Goal: Information Seeking & Learning: Learn about a topic

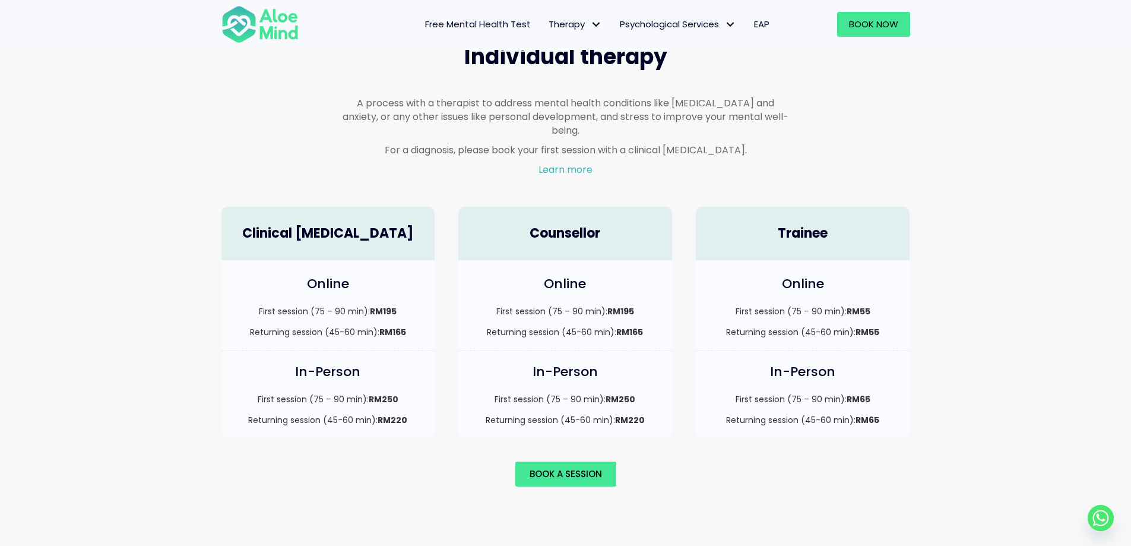
scroll to position [713, 0]
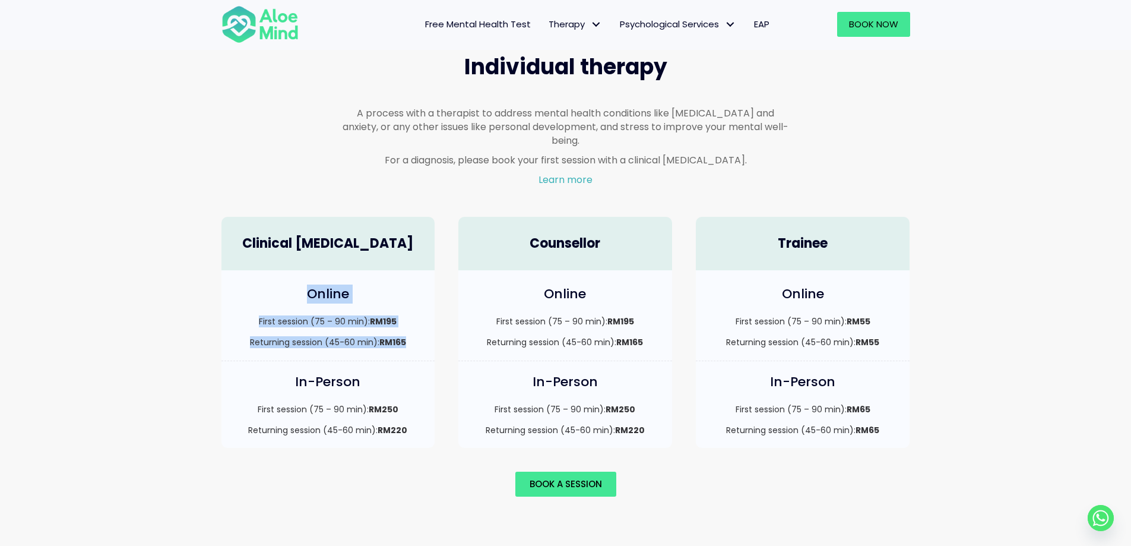
drag, startPoint x: 416, startPoint y: 330, endPoint x: 241, endPoint y: 287, distance: 180.3
click at [241, 287] on div "Online First session (75 – 90 min): RM195 Returning session (45-60 min): RM165" at bounding box center [329, 315] width 214 height 90
click at [279, 297] on div "Online First session (75 – 90 min): RM195 Returning session (45-60 min): RM165" at bounding box center [329, 315] width 214 height 90
drag, startPoint x: 299, startPoint y: 274, endPoint x: 424, endPoint y: 330, distance: 136.6
click at [424, 330] on div "Online First session (75 – 90 min): RM195 Returning session (45-60 min): RM165" at bounding box center [329, 315] width 214 height 90
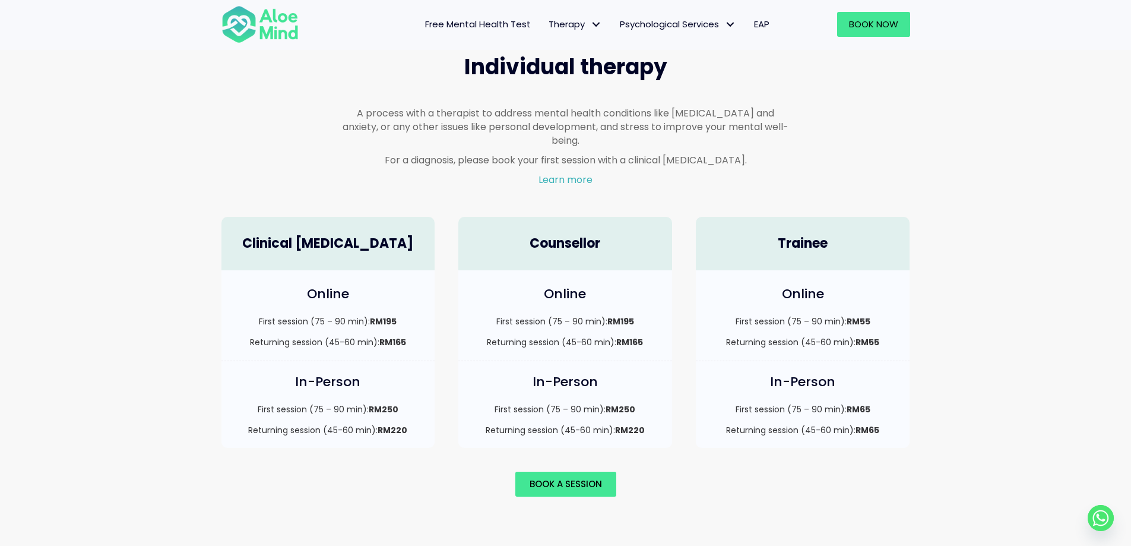
click at [423, 361] on div "In-Person First session (75 – 90 min): RM250 Returning session (45-60 min): RM2…" at bounding box center [329, 404] width 214 height 87
drag, startPoint x: 281, startPoint y: 374, endPoint x: 422, endPoint y: 421, distance: 148.9
click at [422, 421] on div "In-Person First session (75 – 90 min): RM250 Returning session (45-60 min): RM2…" at bounding box center [329, 404] width 214 height 87
click at [413, 429] on div "In-Person First session (75 – 90 min): RM250 Returning session (45-60 min): RM2…" at bounding box center [329, 404] width 214 height 87
drag, startPoint x: 413, startPoint y: 416, endPoint x: 245, endPoint y: 369, distance: 175.2
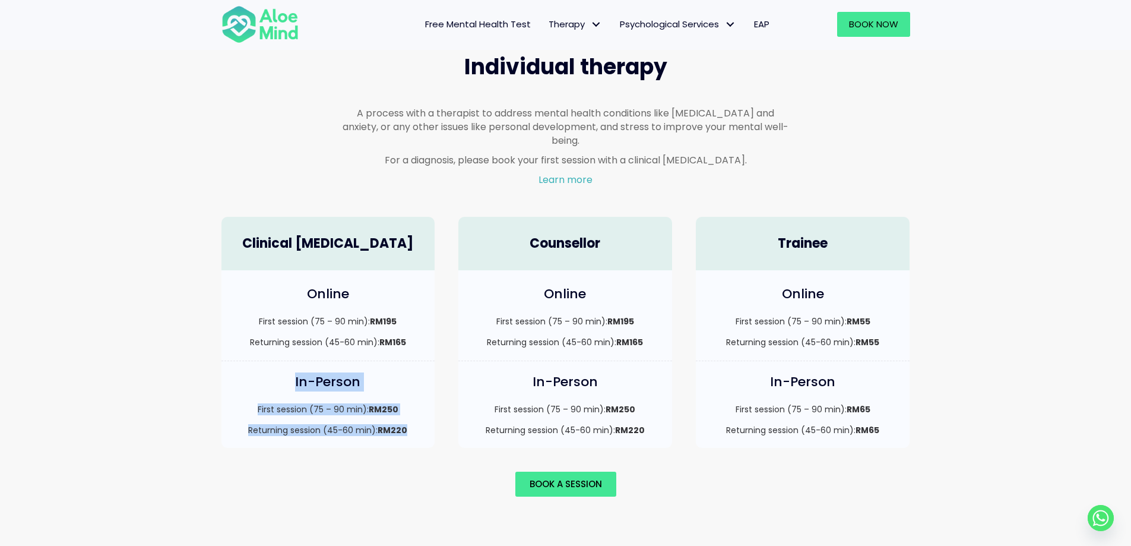
click at [245, 369] on div "In-Person First session (75 – 90 min): RM250 Returning session (45-60 min): RM2…" at bounding box center [329, 404] width 214 height 87
click at [301, 424] on p "Returning session (45-60 min): RM220" at bounding box center [328, 430] width 190 height 12
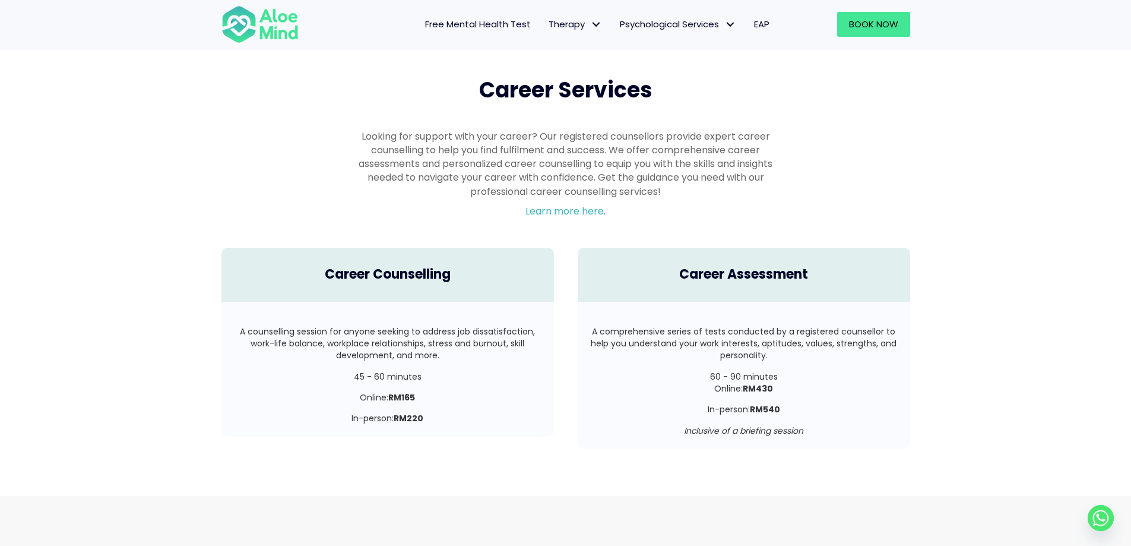
scroll to position [2197, 0]
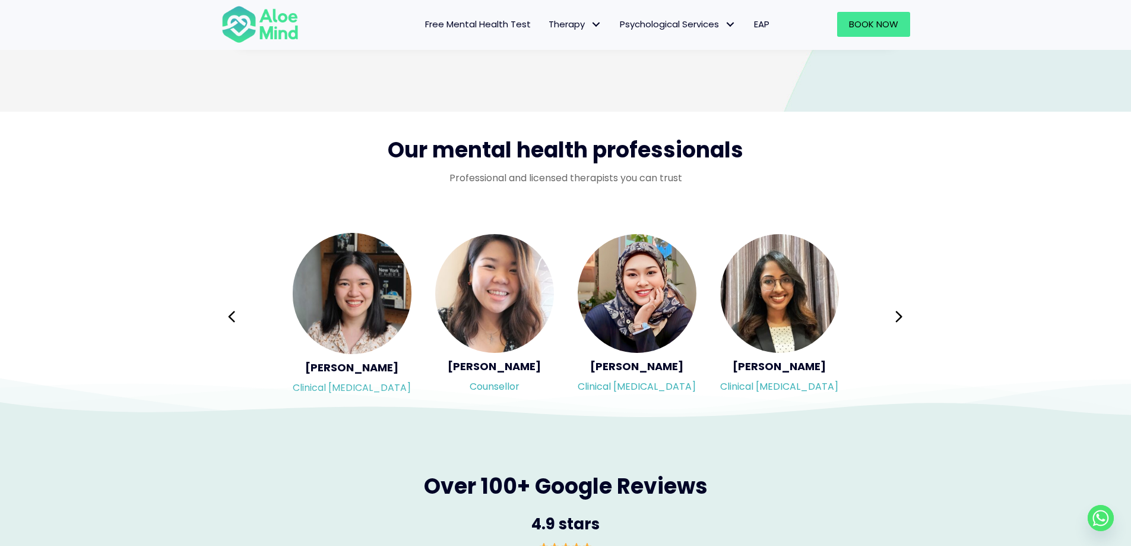
scroll to position [1841, 0]
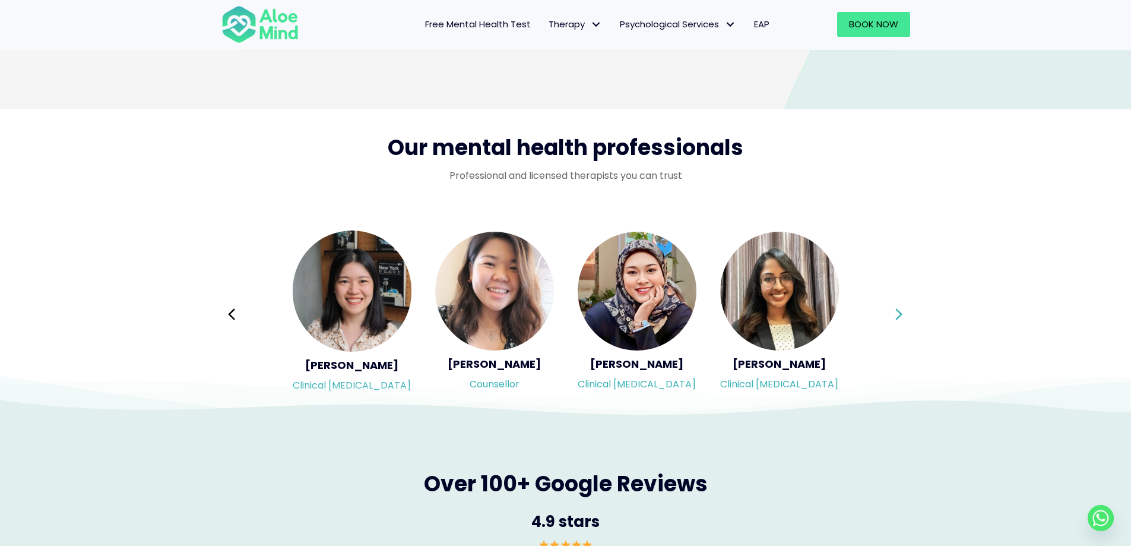
click at [900, 309] on icon at bounding box center [899, 314] width 8 height 23
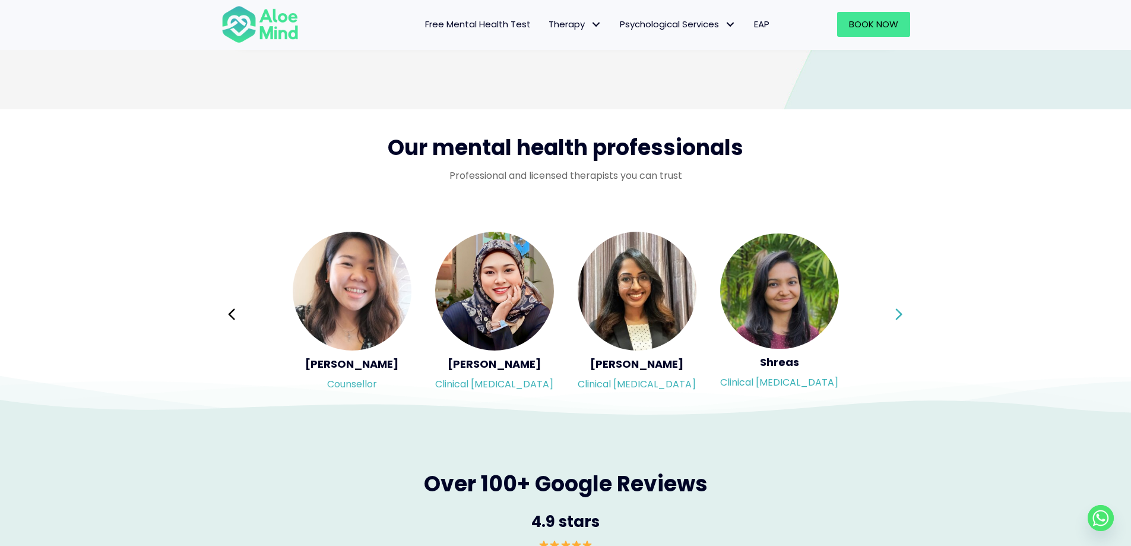
click at [900, 309] on icon at bounding box center [899, 314] width 8 height 23
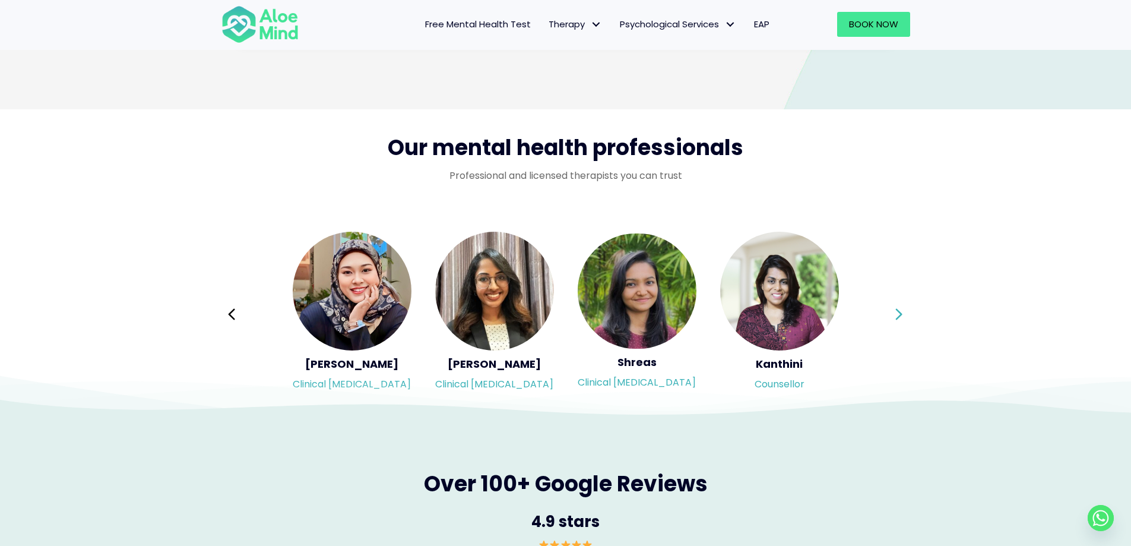
click at [900, 309] on div "Syndy Clinical psychologist Diveena Clinical psychologist Elynna Counsellor Eme…" at bounding box center [566, 313] width 689 height 167
click at [900, 309] on icon at bounding box center [899, 314] width 8 height 23
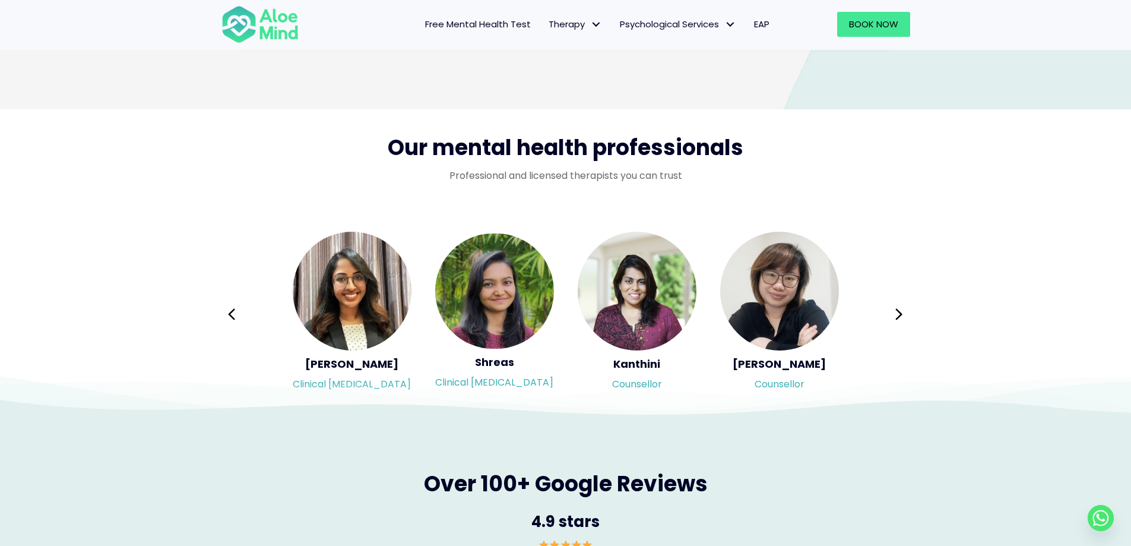
click at [894, 320] on button "Next" at bounding box center [899, 314] width 29 height 29
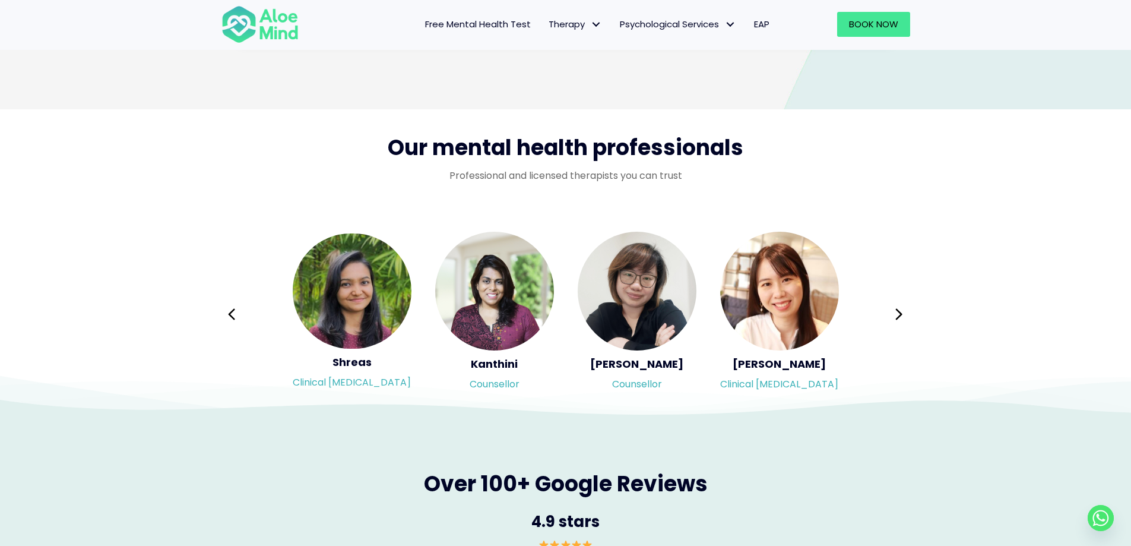
click at [894, 320] on div "Syndy Clinical psychologist Diveena Clinical psychologist Elynna Counsellor Eme…" at bounding box center [566, 313] width 689 height 167
click at [896, 319] on icon at bounding box center [899, 314] width 8 height 23
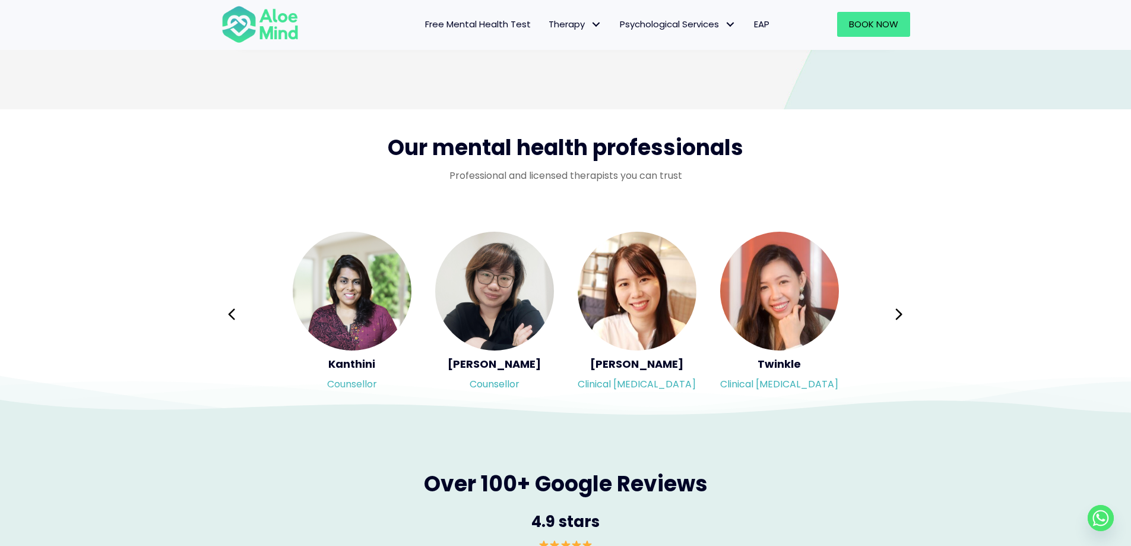
click at [897, 318] on icon at bounding box center [899, 313] width 7 height 11
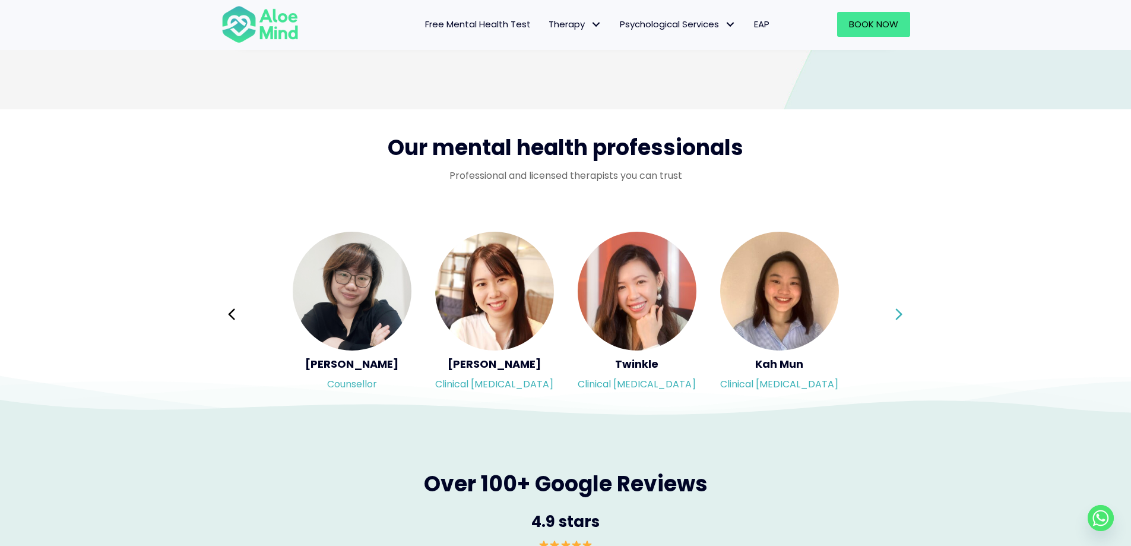
click at [903, 312] on icon at bounding box center [899, 314] width 8 height 23
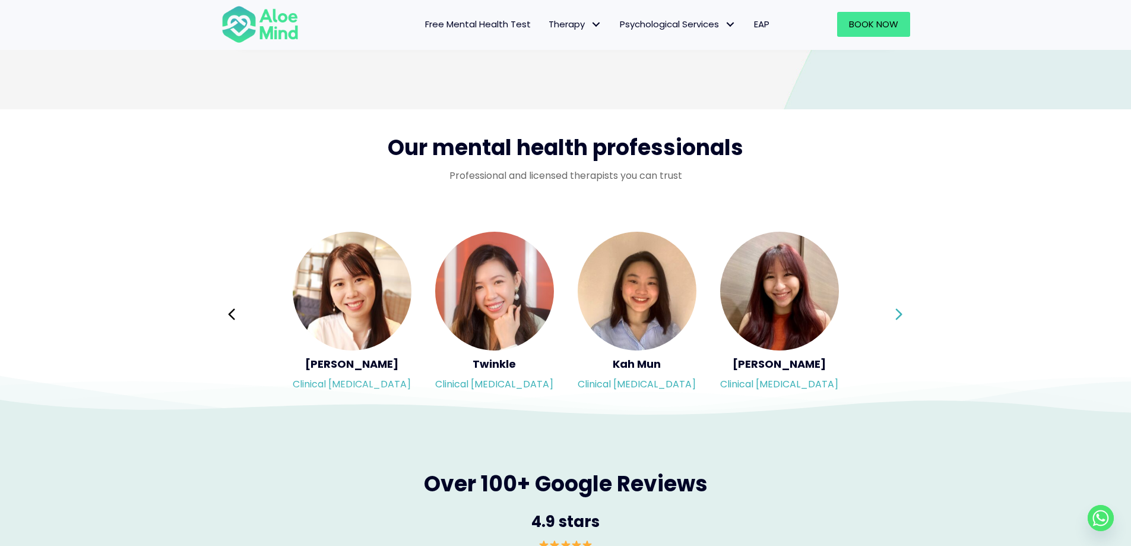
click at [903, 312] on icon at bounding box center [899, 314] width 8 height 23
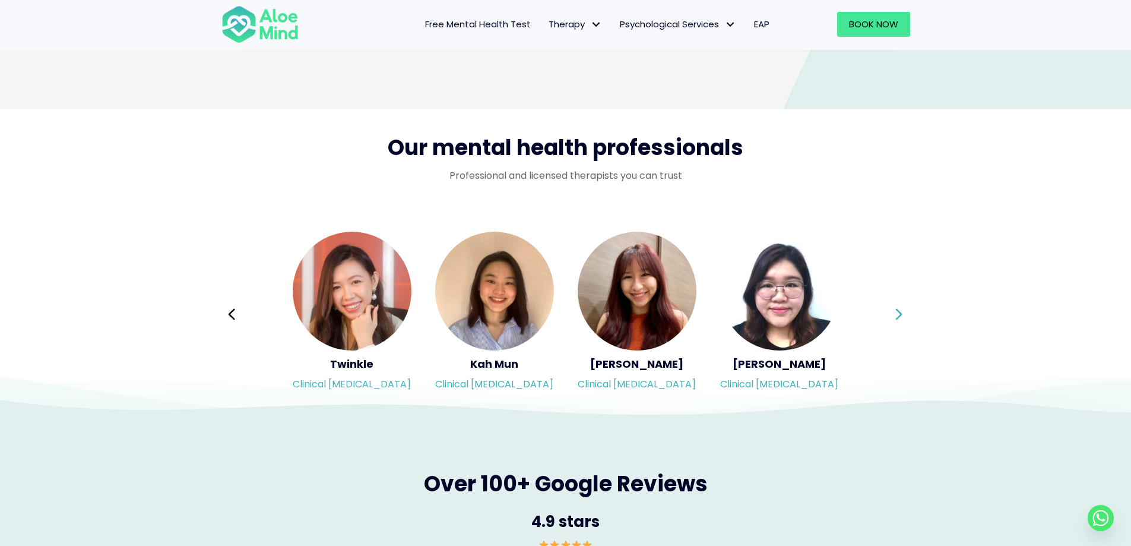
click at [903, 312] on icon at bounding box center [899, 314] width 8 height 23
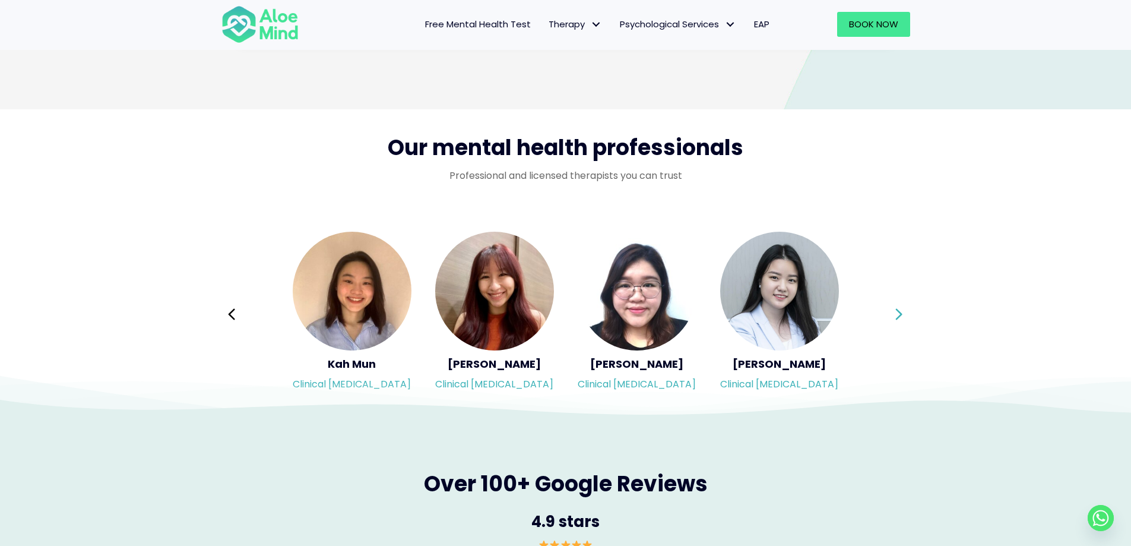
click at [903, 312] on icon at bounding box center [899, 314] width 8 height 23
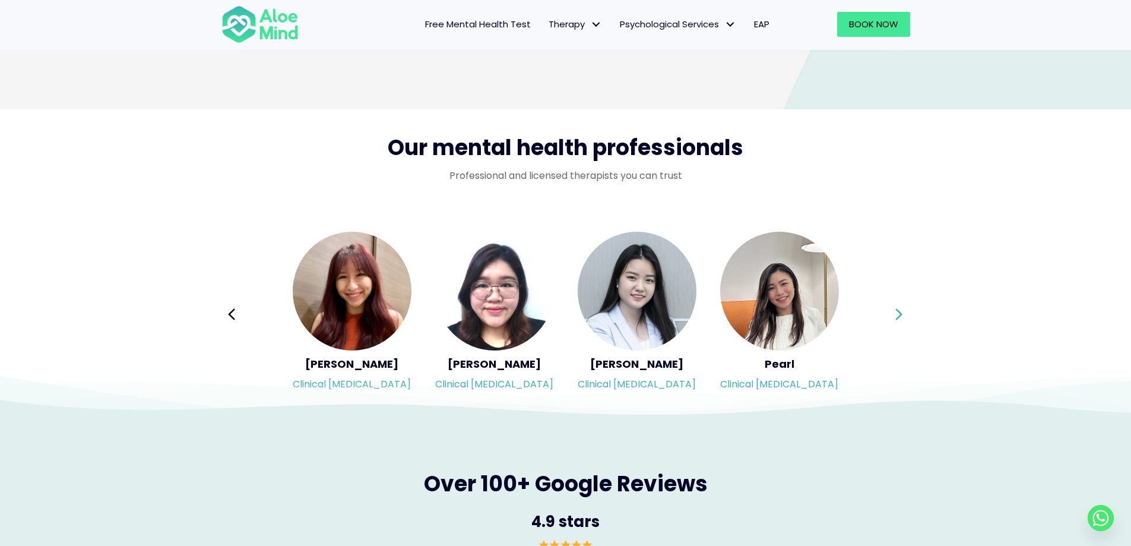
click at [903, 312] on icon at bounding box center [899, 314] width 8 height 23
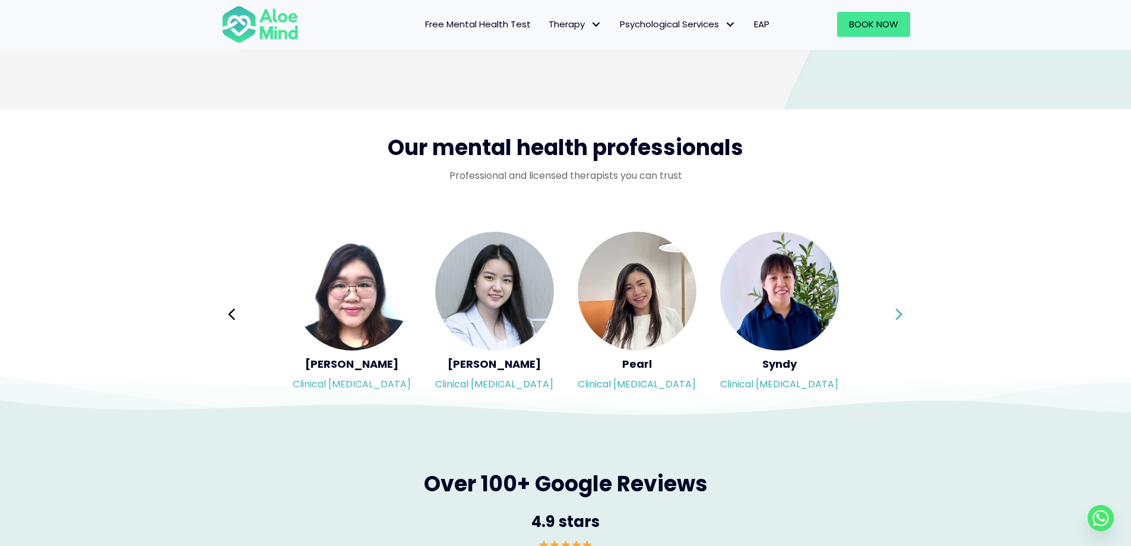
click at [903, 312] on icon at bounding box center [899, 314] width 8 height 23
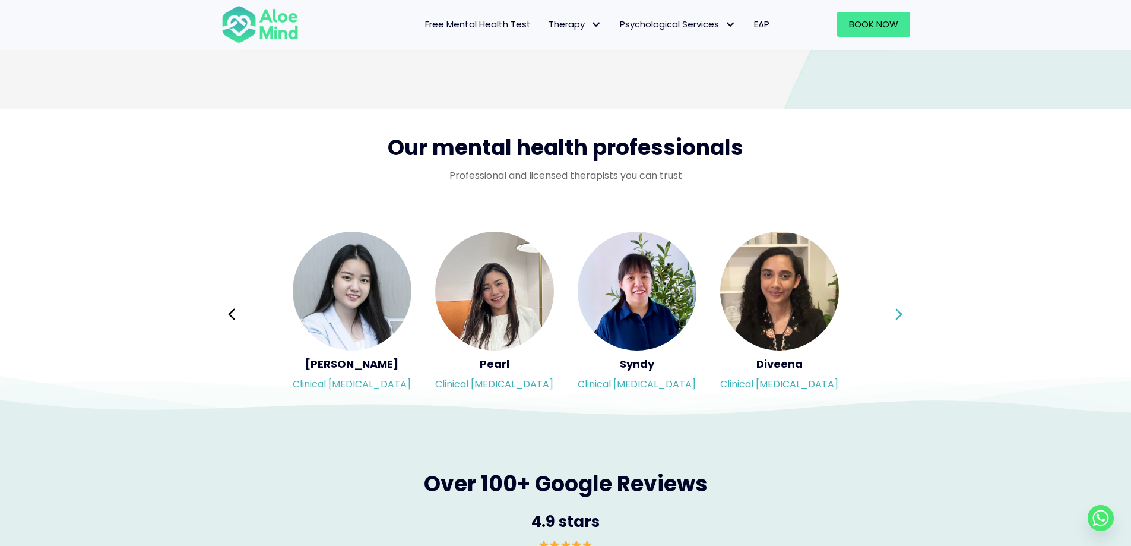
click at [903, 312] on icon at bounding box center [899, 314] width 8 height 23
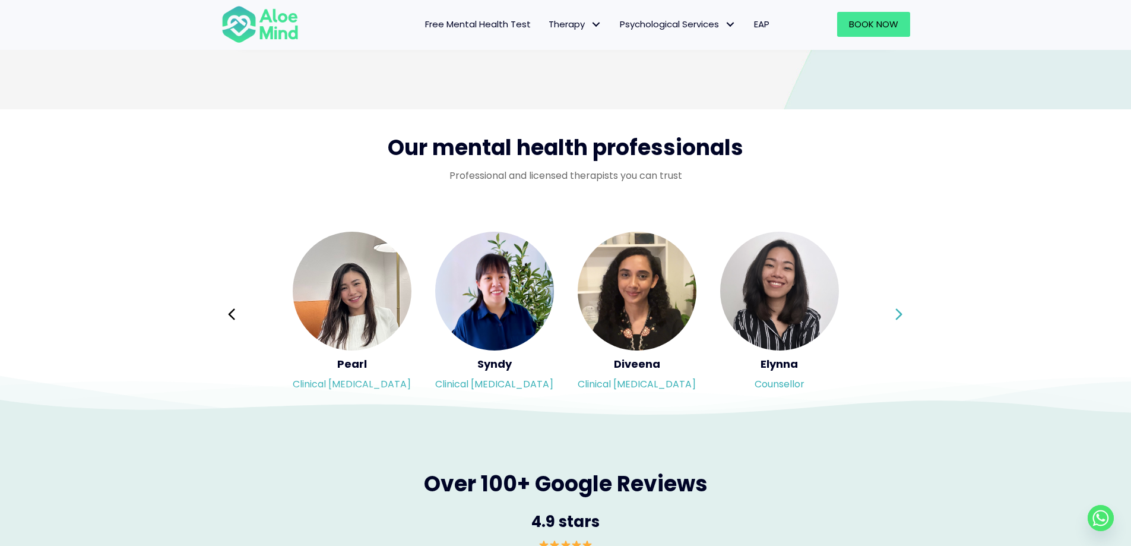
click at [903, 312] on icon at bounding box center [899, 314] width 8 height 23
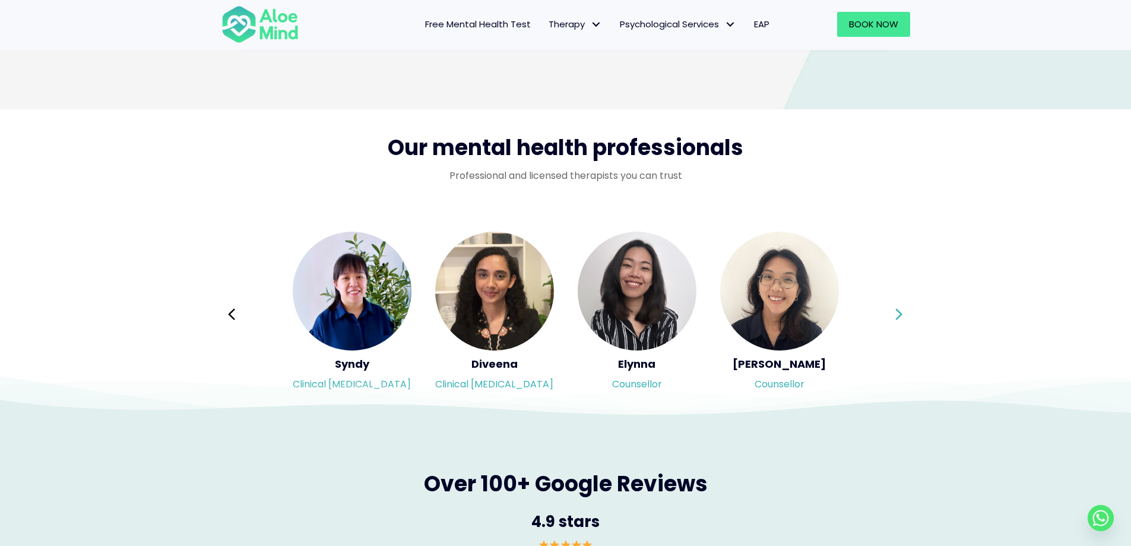
click at [903, 312] on icon at bounding box center [899, 314] width 8 height 23
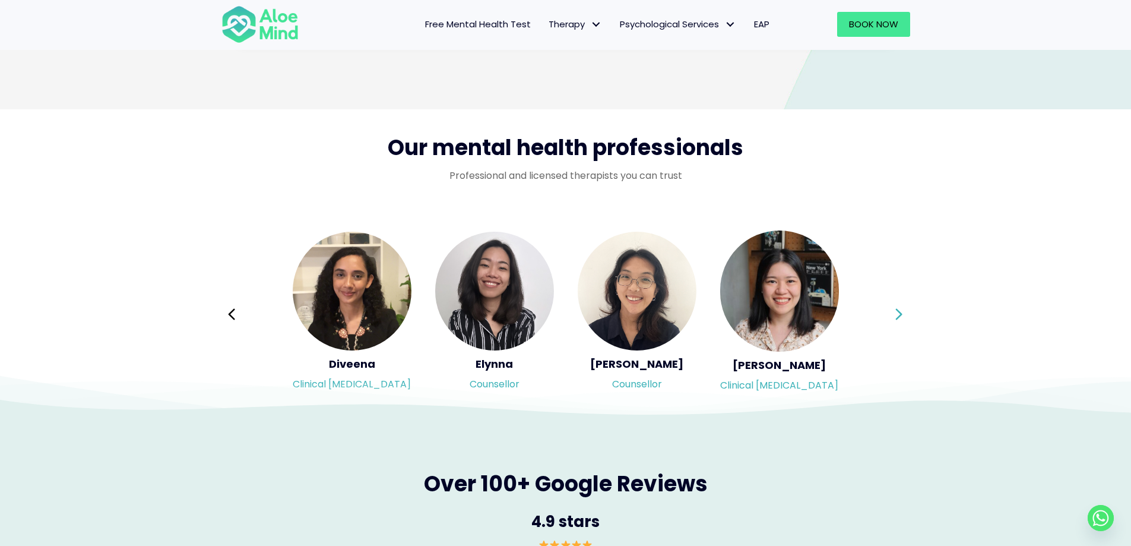
click at [903, 312] on div "Syndy Clinical psychologist Diveena Clinical psychologist Elynna Counsellor Eme…" at bounding box center [566, 313] width 689 height 167
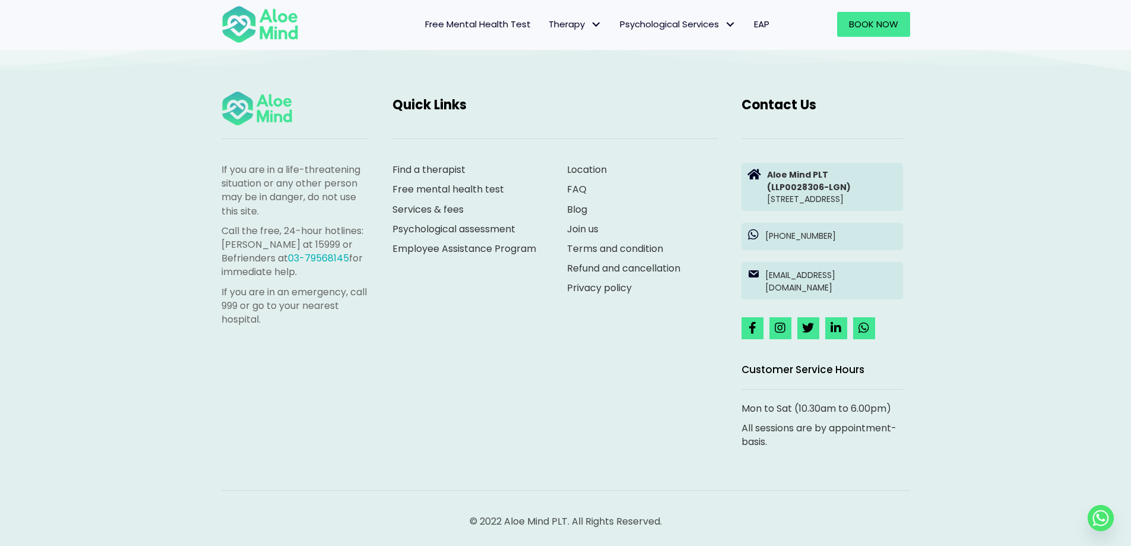
scroll to position [3281, 0]
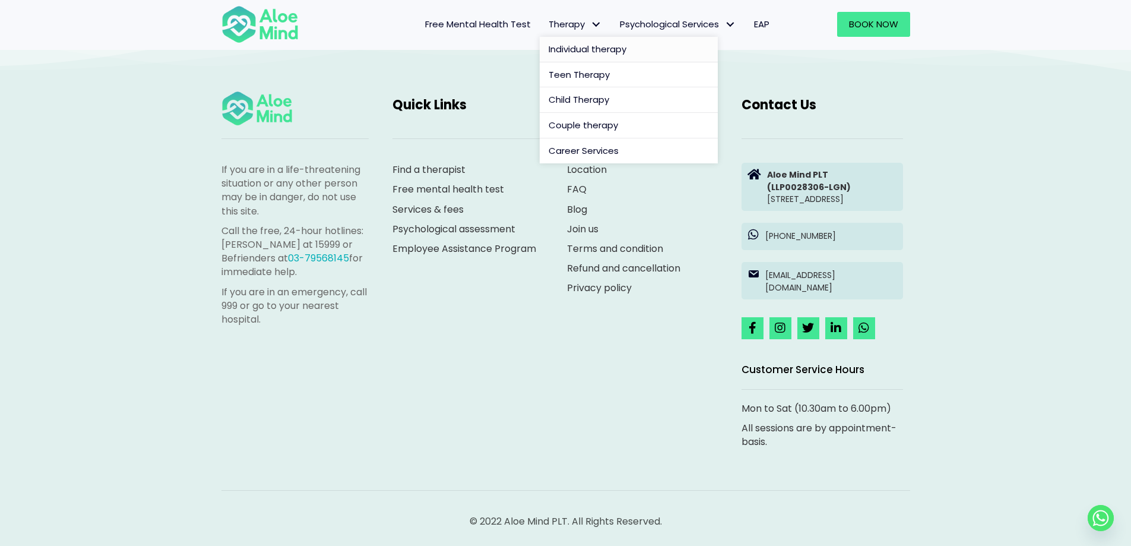
click at [596, 48] on span "Individual therapy" at bounding box center [588, 49] width 78 height 12
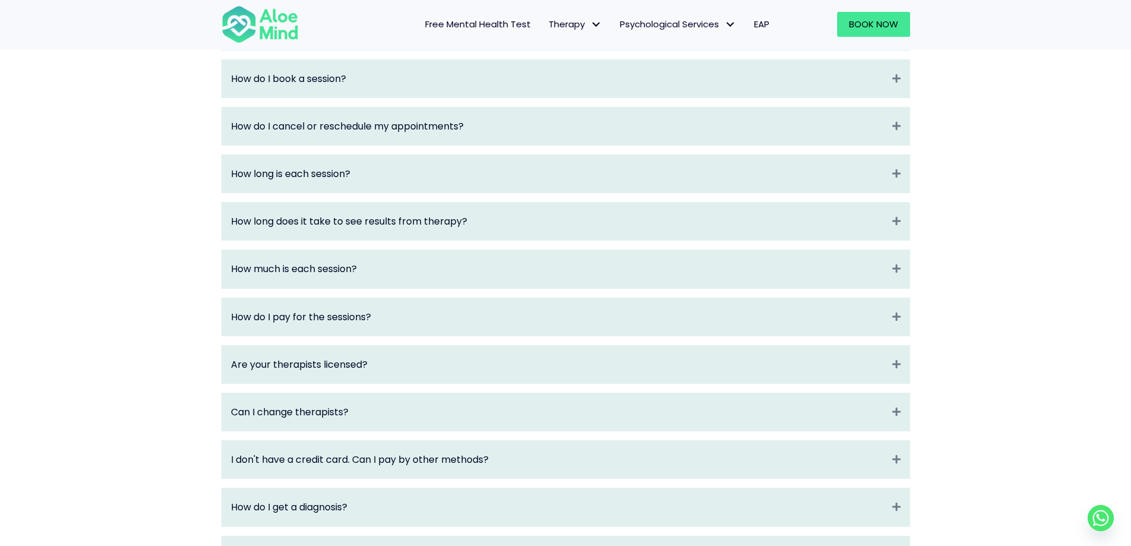
scroll to position [1366, 0]
